Goal: Transaction & Acquisition: Purchase product/service

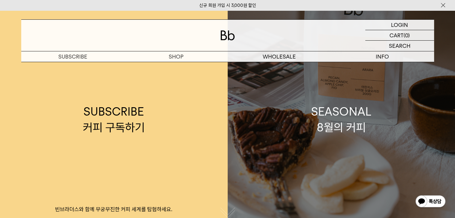
click at [339, 129] on div "SEASONAL 8월의 커피" at bounding box center [341, 120] width 60 height 32
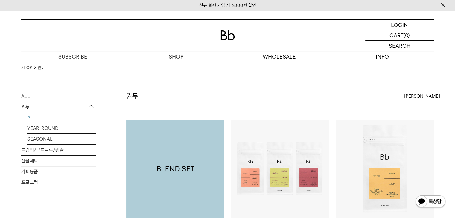
scroll to position [60, 0]
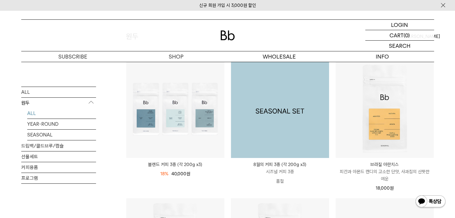
click at [287, 125] on img at bounding box center [280, 109] width 98 height 98
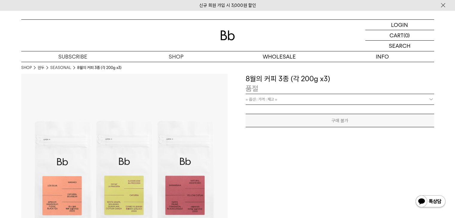
scroll to position [90, 0]
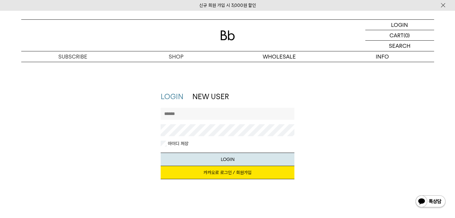
click at [196, 115] on input "text" at bounding box center [227, 114] width 134 height 12
type input "*"
click at [233, 153] on button "LOGIN" at bounding box center [227, 159] width 134 height 13
drag, startPoint x: 186, startPoint y: 112, endPoint x: 125, endPoint y: 117, distance: 60.6
click at [125, 117] on div "LOGIN NEW USER 지금 가입하시면 3,000원 쿠폰과 매월 회원 전용 커피 혜택을 드려요. 카카오로 로그인 / 회원가입 아이디로 로그…" at bounding box center [227, 139] width 418 height 94
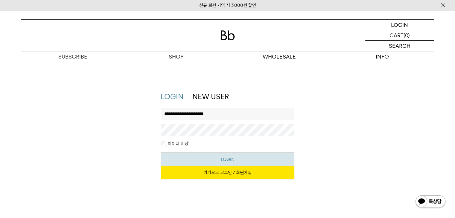
type input "**********"
click at [215, 160] on button "LOGIN" at bounding box center [227, 159] width 134 height 13
click at [224, 94] on link "NEW USER" at bounding box center [210, 96] width 36 height 9
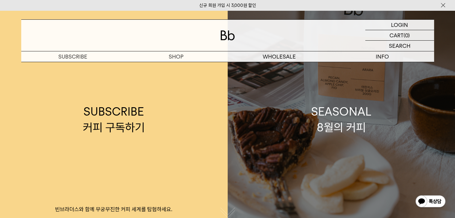
click at [342, 120] on div "SEASONAL 8월의 커피" at bounding box center [341, 120] width 60 height 32
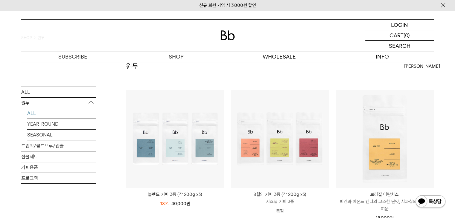
scroll to position [90, 0]
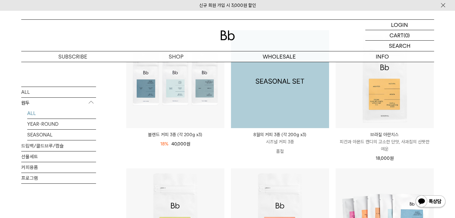
click at [290, 116] on img at bounding box center [280, 79] width 98 height 98
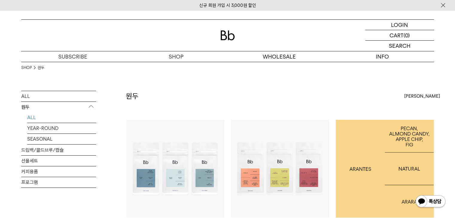
scroll to position [30, 0]
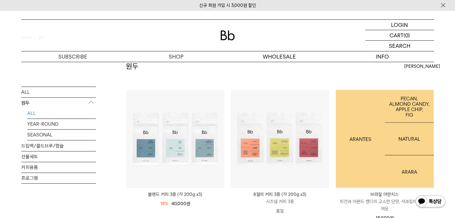
click at [404, 152] on img at bounding box center [384, 139] width 98 height 98
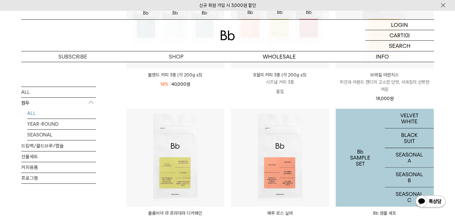
scroll to position [120, 0]
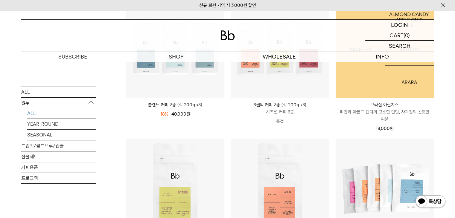
click at [388, 88] on img at bounding box center [384, 49] width 98 height 98
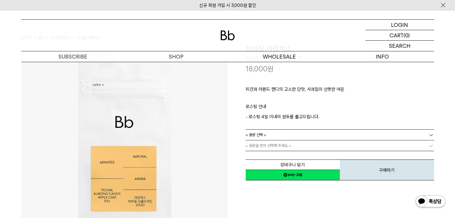
scroll to position [60, 0]
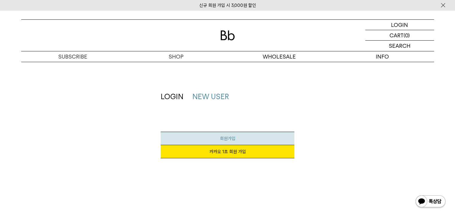
click at [207, 138] on link "회원가입" at bounding box center [227, 138] width 134 height 13
click at [228, 155] on link "카카오 1초 회원 가입" at bounding box center [227, 151] width 134 height 13
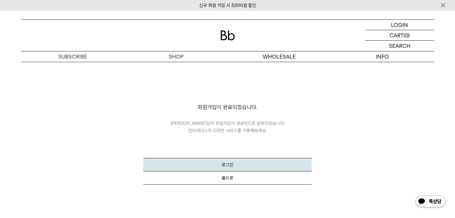
drag, startPoint x: 245, startPoint y: 79, endPoint x: 246, endPoint y: 76, distance: 3.1
click at [245, 79] on div "회원가입이 완료되었습니다. [PERSON_NAME] 님의 회원가입이 성공적으로 완료되었습니다. 빈브라더스의 다양한 서비스를 이용해보세요. 로그…" at bounding box center [227, 126] width 168 height 117
drag, startPoint x: 232, startPoint y: 163, endPoint x: 234, endPoint y: 154, distance: 9.6
click at [232, 162] on button "로그인" at bounding box center [227, 164] width 168 height 13
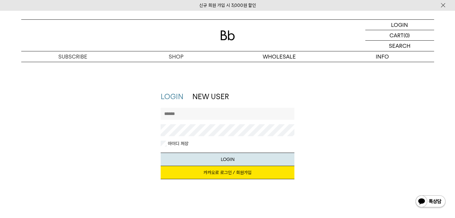
click at [207, 173] on link "카카오로 로그인 / 회원가입" at bounding box center [227, 172] width 134 height 13
click at [205, 175] on link "카카오로 로그인 / 회원가입" at bounding box center [227, 172] width 134 height 13
click at [185, 113] on input "text" at bounding box center [227, 114] width 134 height 12
type input "**********"
click at [175, 98] on link "LOGIN" at bounding box center [171, 96] width 23 height 9
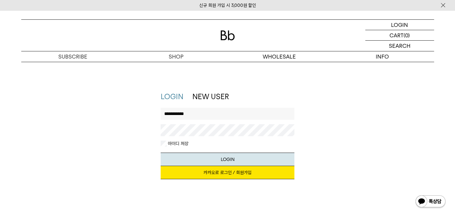
click at [175, 98] on link "LOGIN" at bounding box center [171, 96] width 23 height 9
click at [204, 160] on button "LOGIN" at bounding box center [227, 159] width 134 height 13
click at [193, 111] on input "**********" at bounding box center [227, 114] width 134 height 12
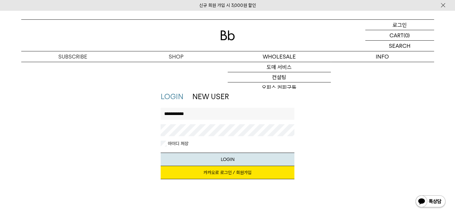
click at [403, 26] on p "로그인" at bounding box center [399, 25] width 14 height 10
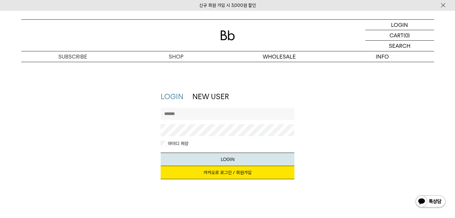
click at [215, 4] on link "신규 회원 가입 시 3,000원 할인" at bounding box center [227, 5] width 57 height 5
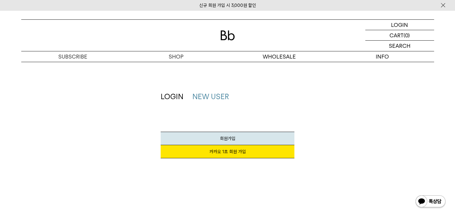
click at [228, 154] on link "카카오 1초 회원 가입" at bounding box center [227, 151] width 134 height 13
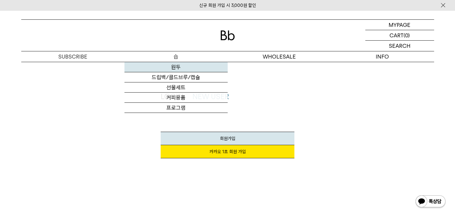
click at [172, 69] on link "원두" at bounding box center [175, 67] width 103 height 10
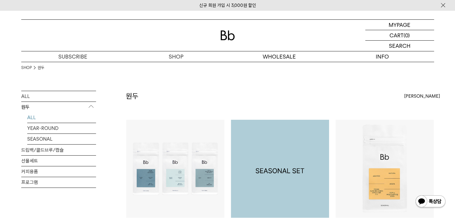
scroll to position [30, 0]
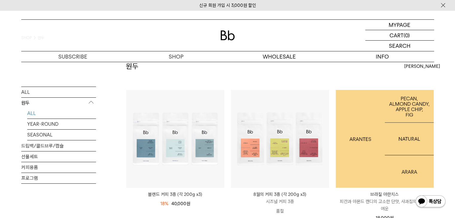
click at [378, 156] on img at bounding box center [384, 139] width 98 height 98
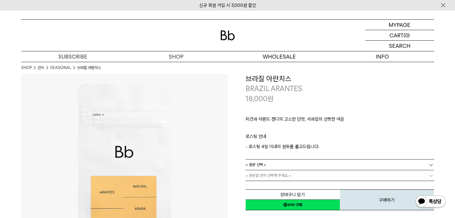
scroll to position [60, 0]
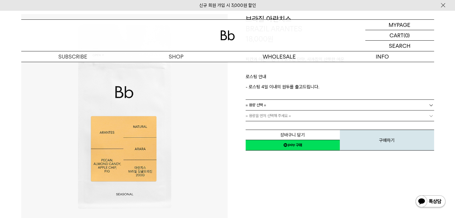
click at [431, 104] on b at bounding box center [431, 105] width 6 height 6
click at [285, 127] on li "600g" at bounding box center [342, 126] width 182 height 11
click at [431, 116] on b at bounding box center [431, 116] width 6 height 6
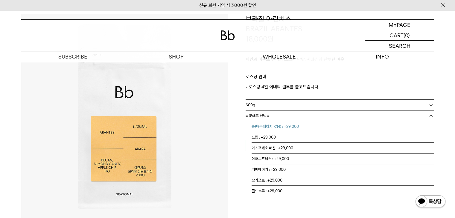
click at [269, 129] on li "홀빈(분쇄하지 않음) : +29,000" at bounding box center [342, 126] width 182 height 11
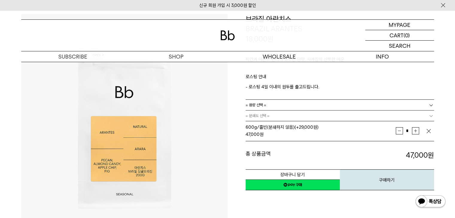
click at [398, 131] on button "감소" at bounding box center [398, 130] width 7 height 7
click at [430, 131] on img "button" at bounding box center [428, 131] width 6 height 6
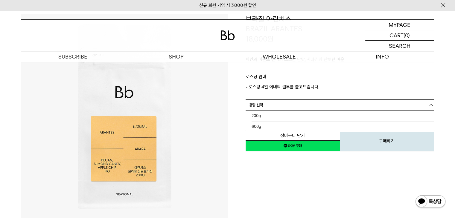
click at [431, 104] on b at bounding box center [431, 105] width 6 height 6
click at [278, 117] on li "200g" at bounding box center [342, 116] width 182 height 11
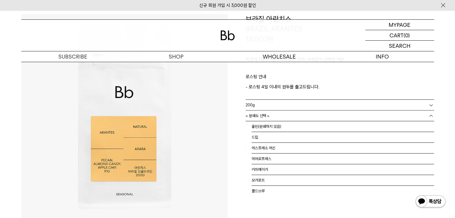
click at [385, 120] on link "= 분쇄도 선택 =" at bounding box center [339, 116] width 188 height 10
click at [273, 125] on li "홀빈(분쇄하지 않음)" at bounding box center [342, 126] width 182 height 11
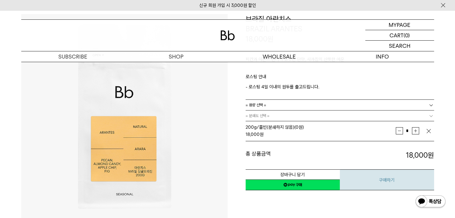
click at [379, 183] on button "구매하기" at bounding box center [386, 179] width 94 height 21
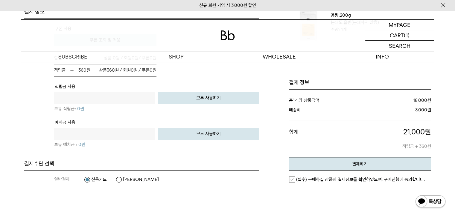
scroll to position [411, 0]
click at [348, 160] on button "결제하기" at bounding box center [360, 163] width 142 height 13
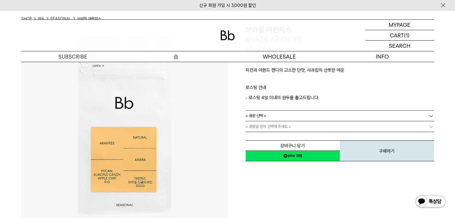
scroll to position [60, 0]
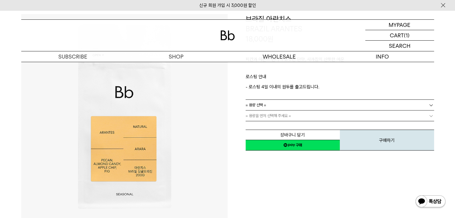
drag, startPoint x: 293, startPoint y: 144, endPoint x: 289, endPoint y: 28, distance: 116.3
click at [293, 144] on link "네이버페이 구매하기" at bounding box center [292, 145] width 94 height 11
click at [291, 144] on link "네이버페이 구매하기" at bounding box center [292, 145] width 94 height 11
click at [431, 104] on b at bounding box center [431, 105] width 6 height 6
click at [306, 117] on li "200g" at bounding box center [342, 116] width 182 height 11
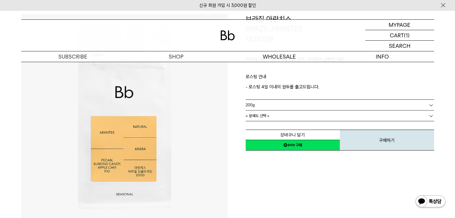
click at [416, 114] on link "= 분쇄도 선택 =" at bounding box center [339, 116] width 188 height 10
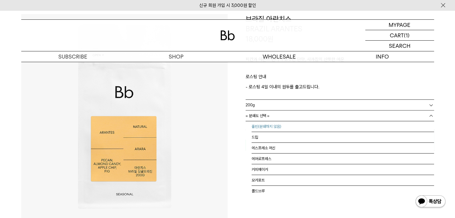
click at [275, 125] on li "홀빈(분쇄하지 않음)" at bounding box center [342, 126] width 182 height 11
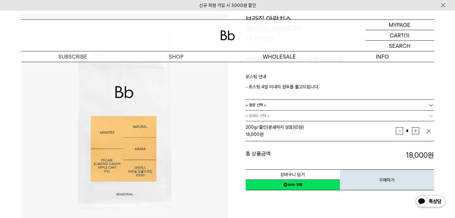
click at [266, 183] on link "네이버페이 구매하기" at bounding box center [292, 185] width 94 height 11
